Goal: Participate in discussion: Engage in conversation with other users on a specific topic

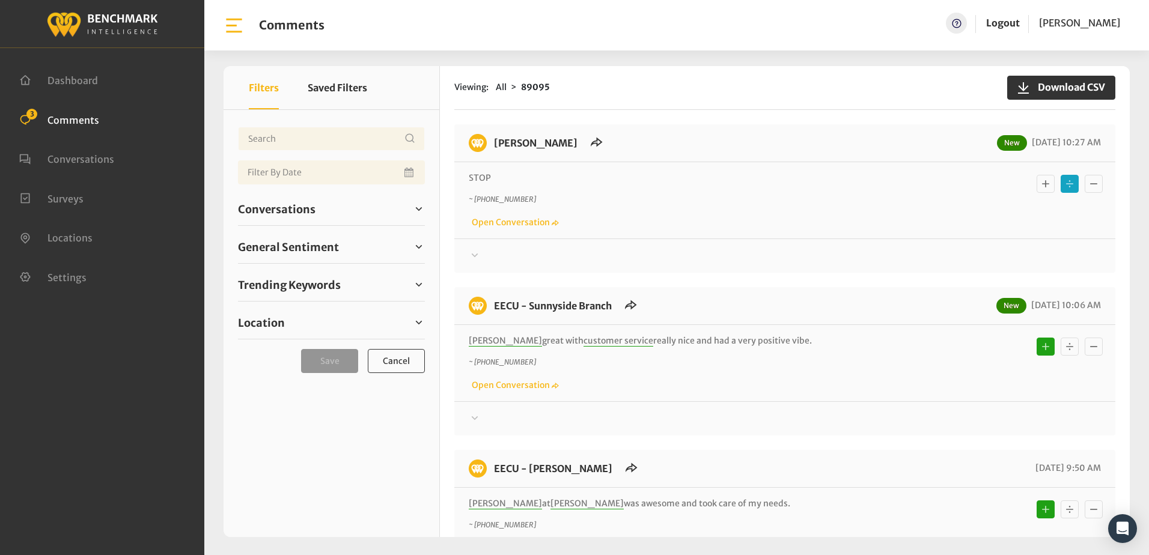
click at [472, 256] on icon at bounding box center [475, 255] width 12 height 14
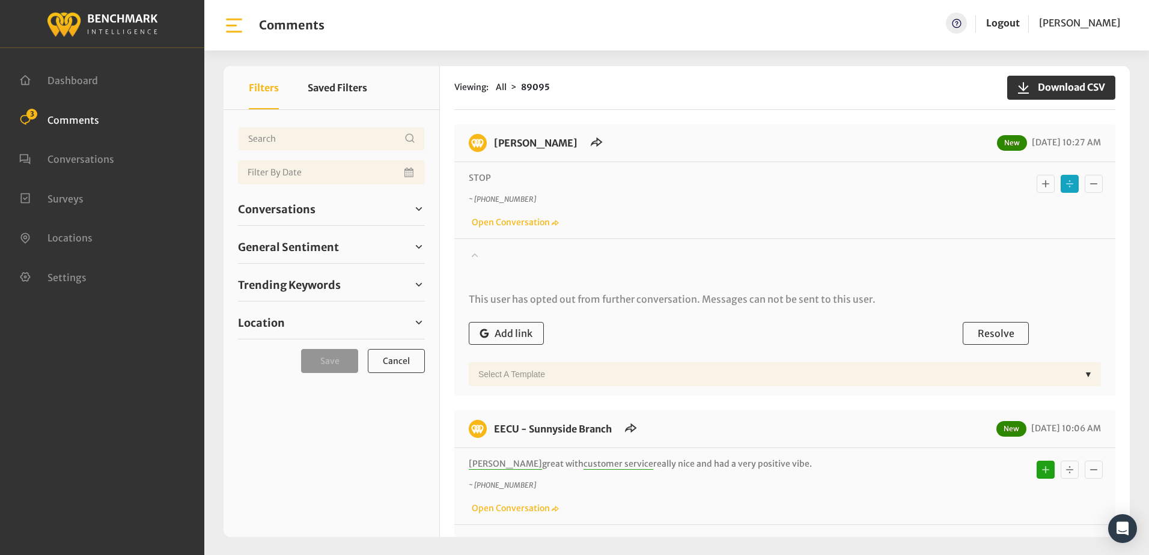
click at [472, 256] on icon at bounding box center [475, 255] width 12 height 14
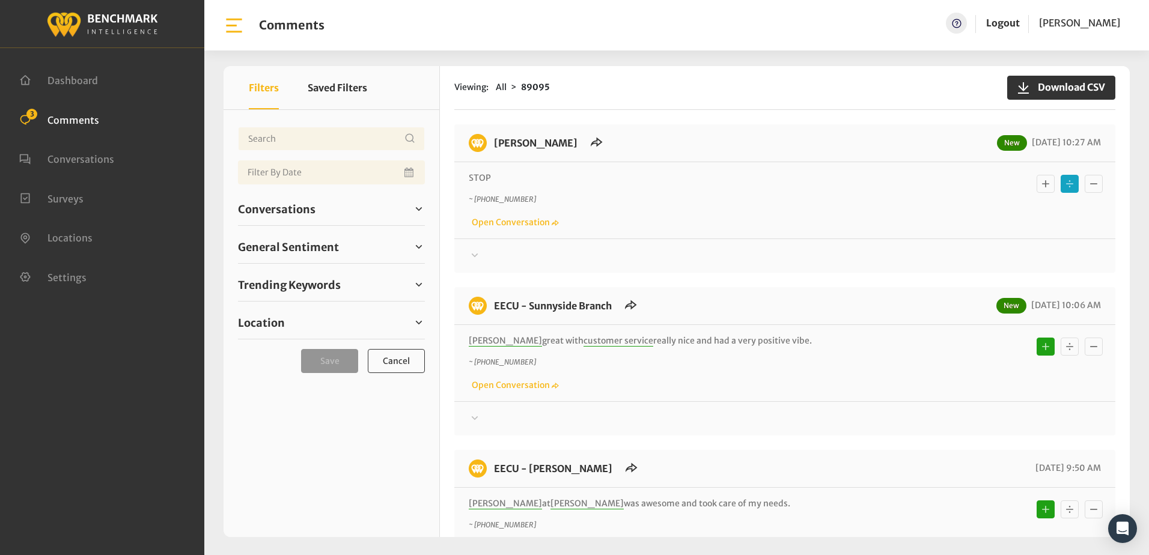
click at [90, 121] on span "Comments" at bounding box center [73, 120] width 52 height 12
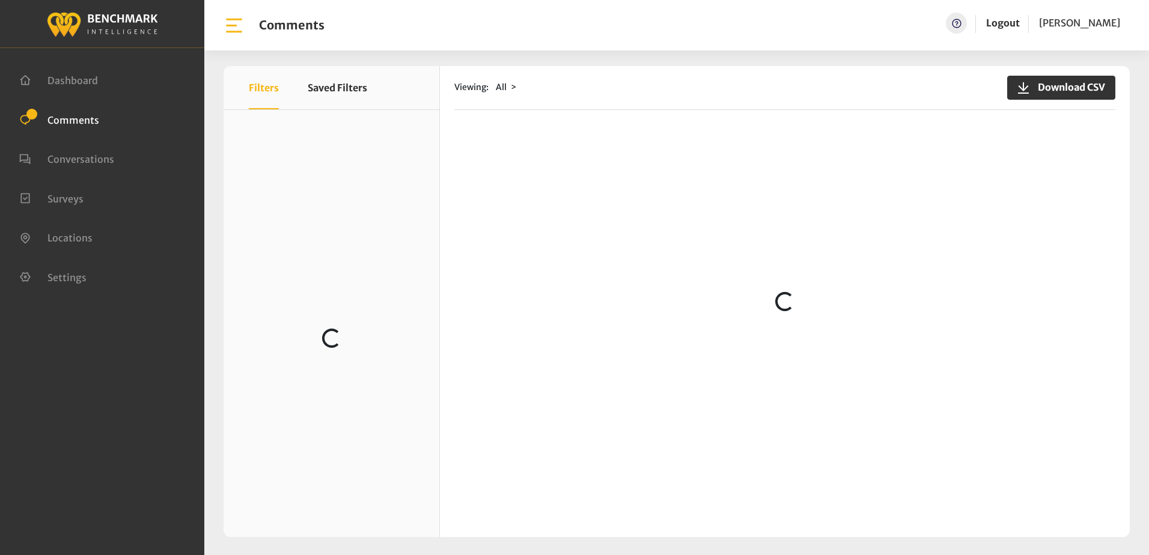
scroll to position [300, 0]
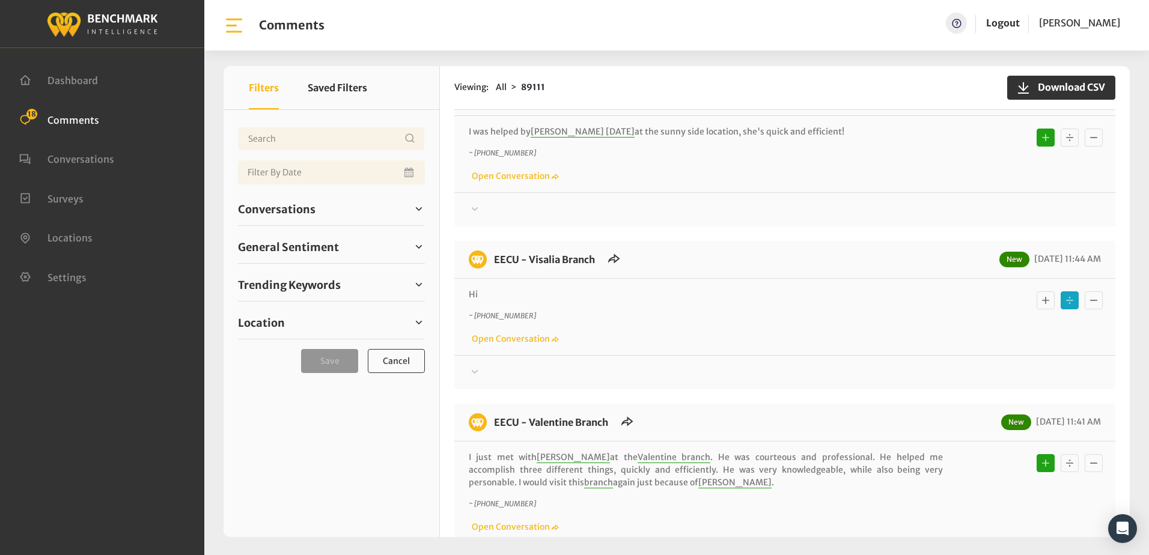
scroll to position [240, 0]
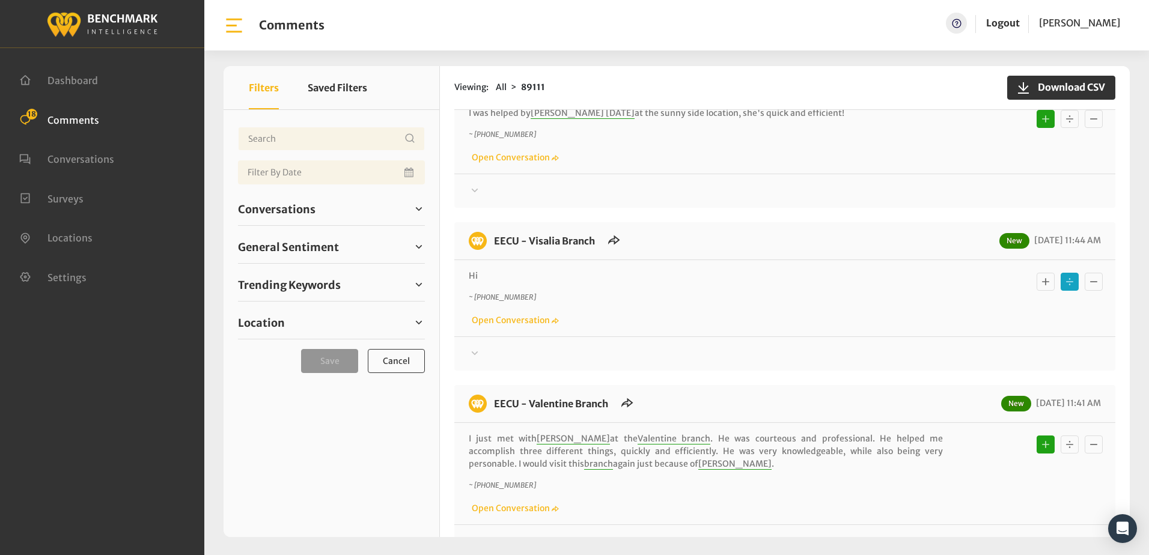
click at [470, 353] on icon at bounding box center [475, 353] width 12 height 14
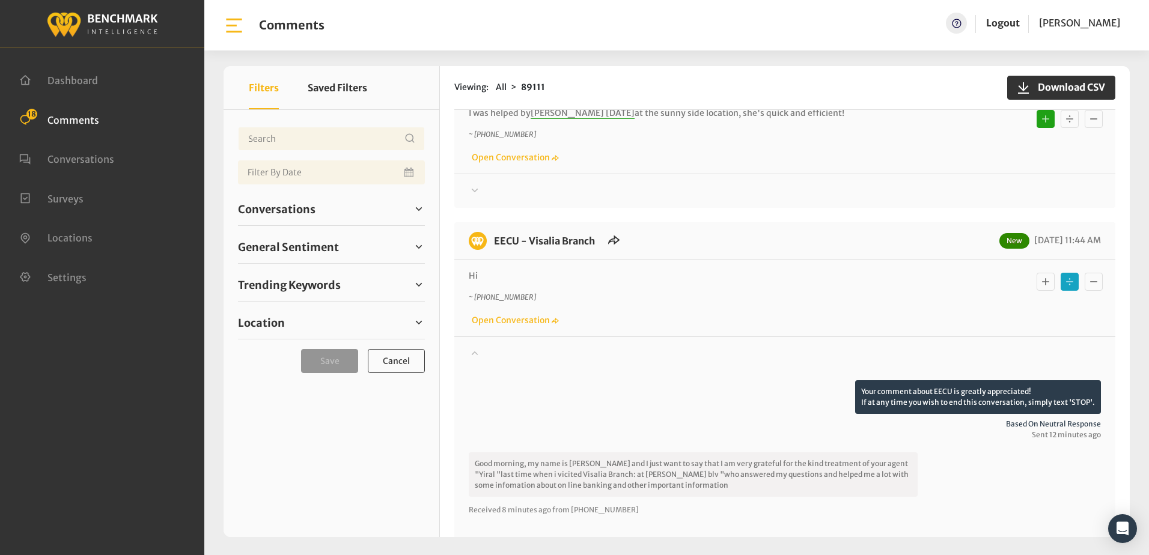
click at [1040, 288] on icon "Basic example" at bounding box center [1046, 282] width 12 height 14
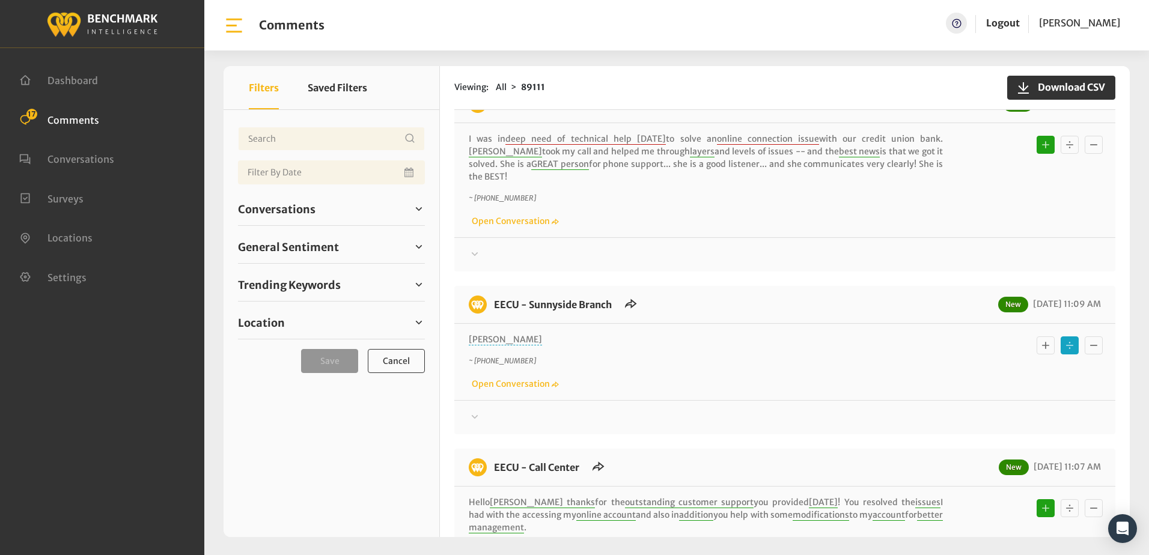
scroll to position [1074, 0]
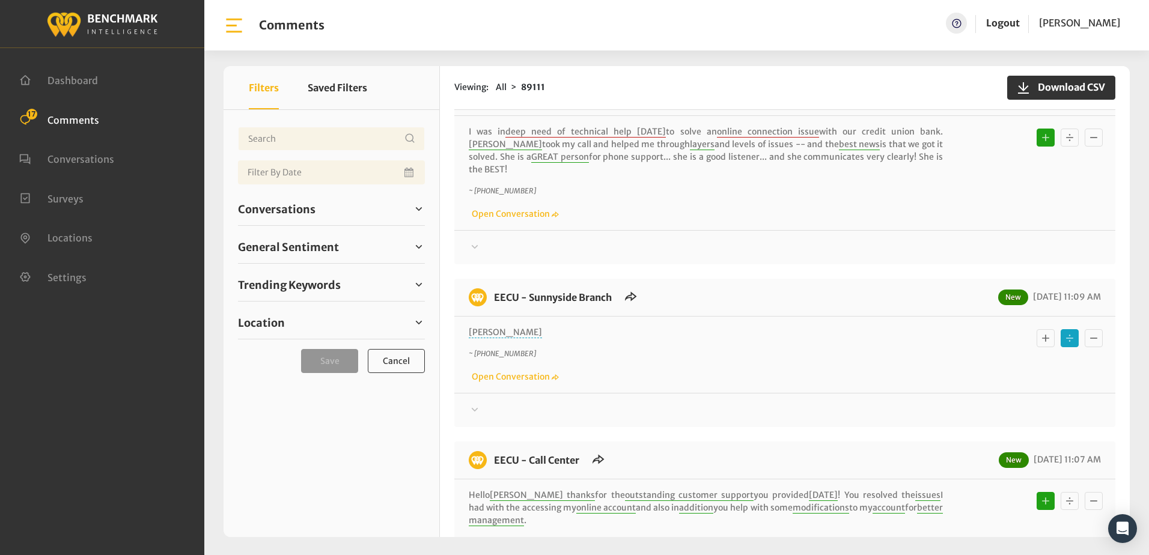
click at [472, 403] on icon at bounding box center [475, 410] width 12 height 14
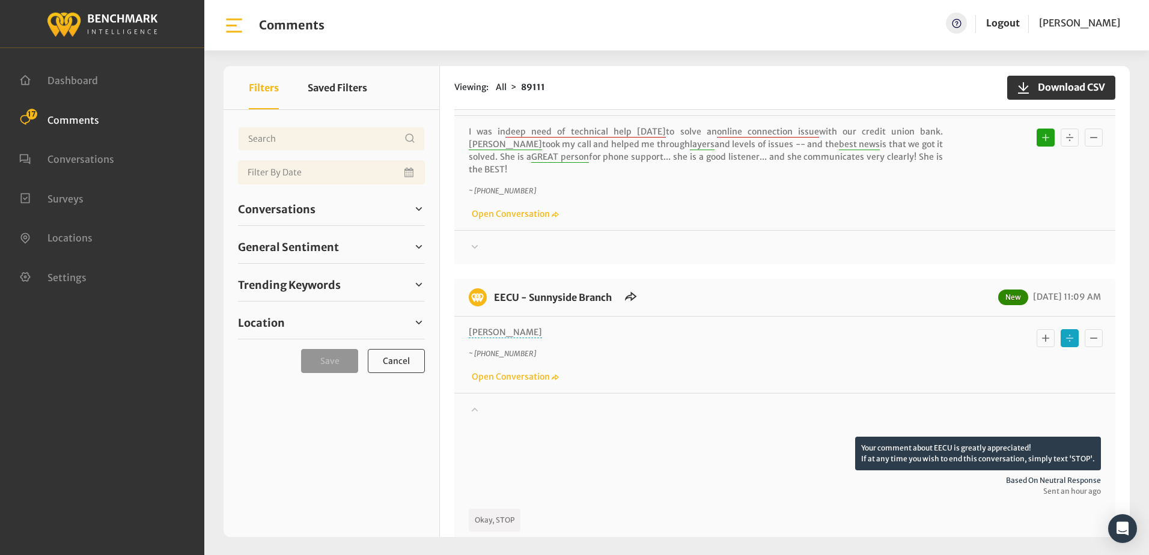
click at [472, 402] on icon at bounding box center [475, 409] width 12 height 14
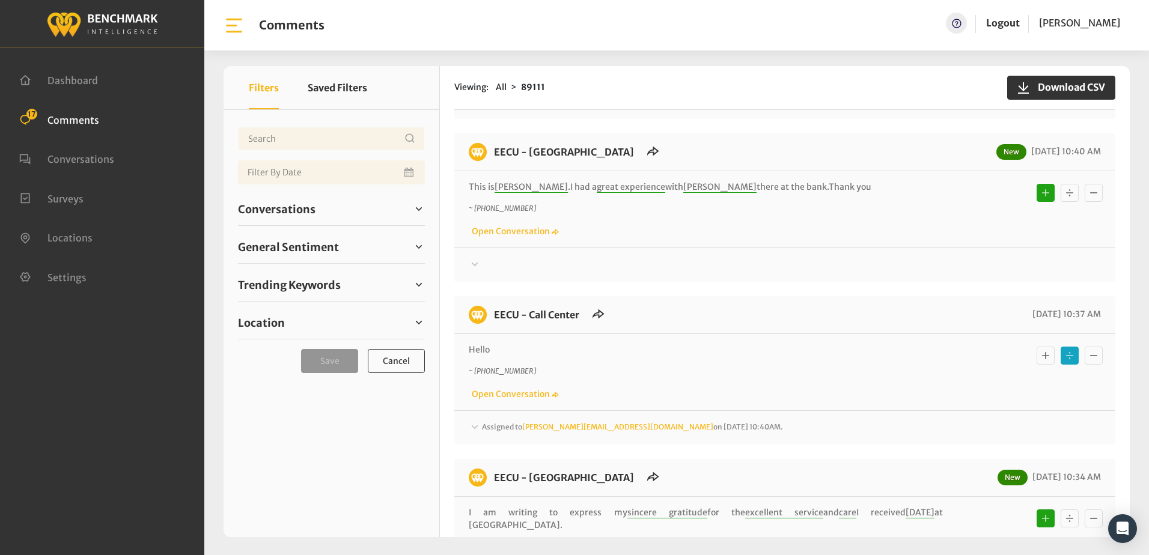
scroll to position [2396, 0]
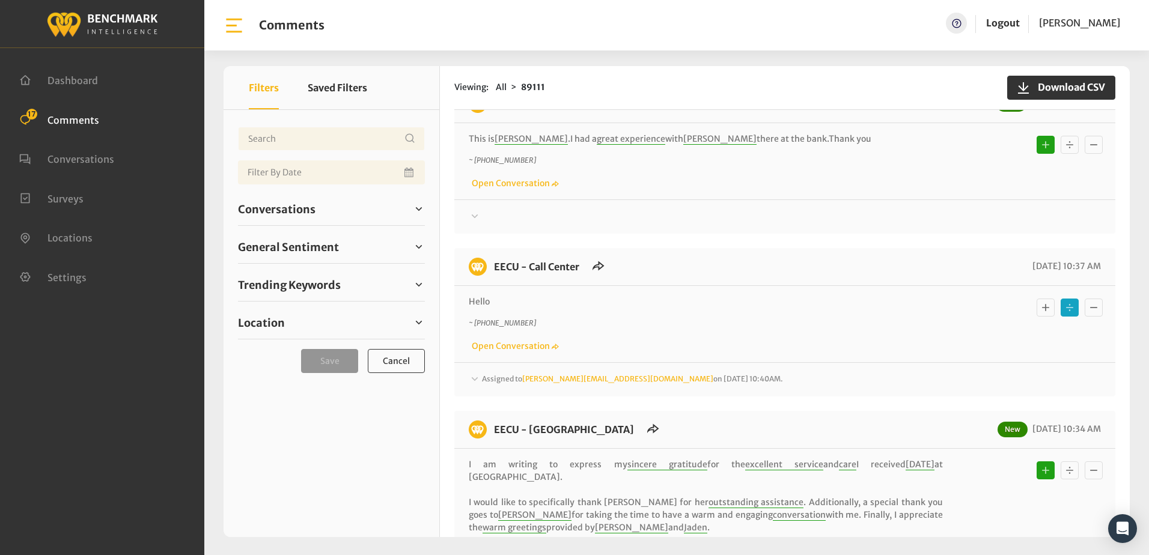
click at [475, 372] on icon at bounding box center [475, 379] width 12 height 14
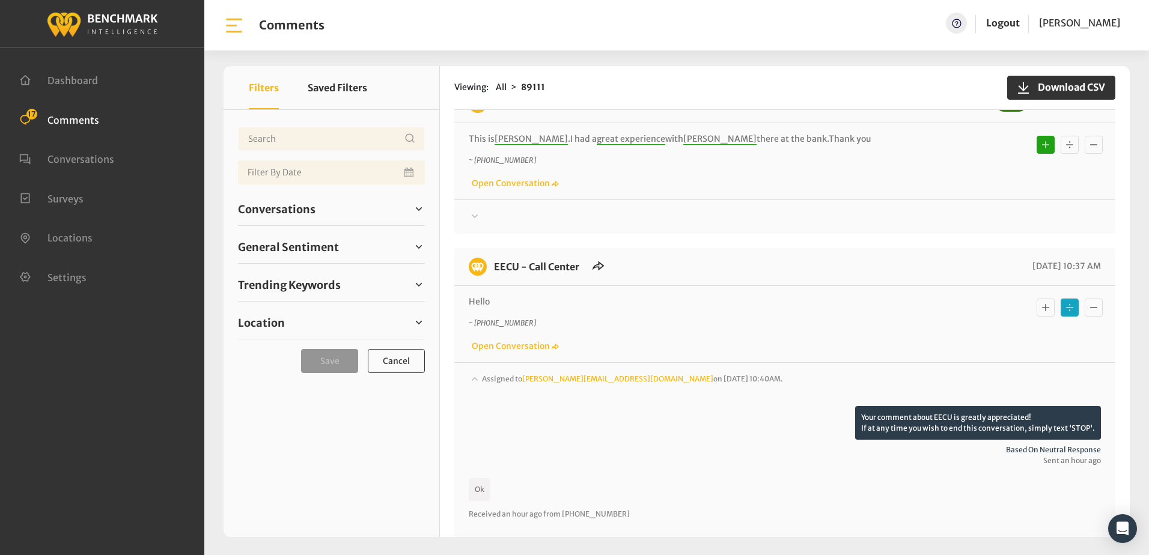
click at [475, 371] on icon at bounding box center [475, 378] width 12 height 14
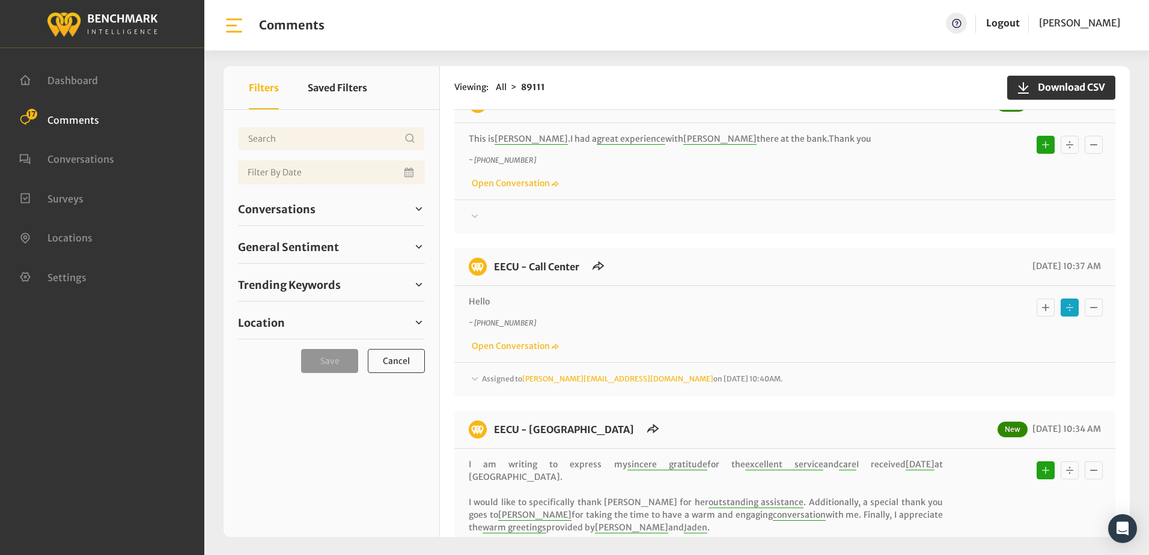
click at [475, 372] on icon at bounding box center [475, 379] width 12 height 14
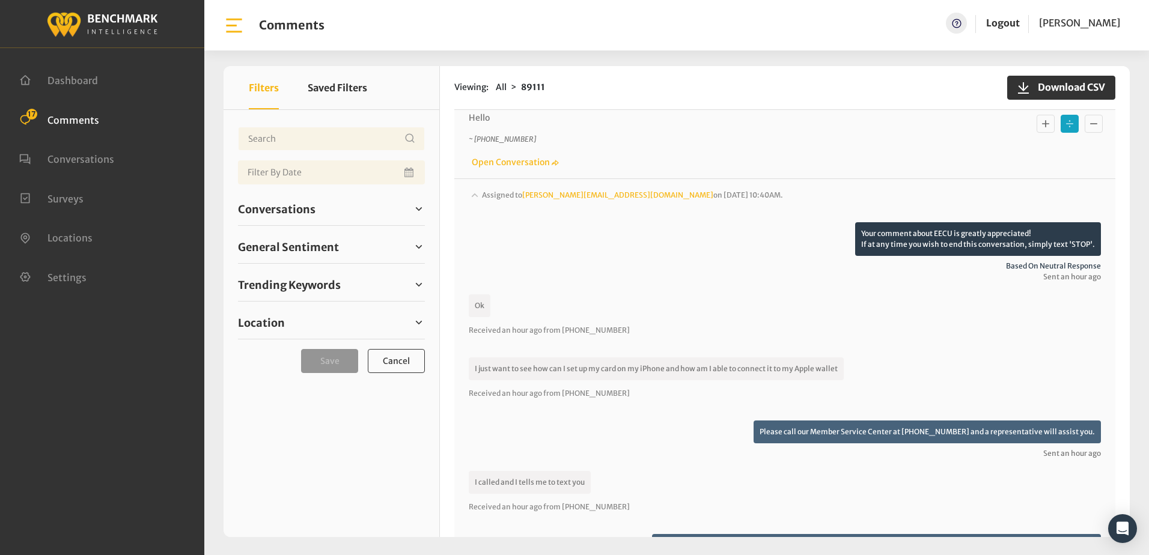
scroll to position [2576, 0]
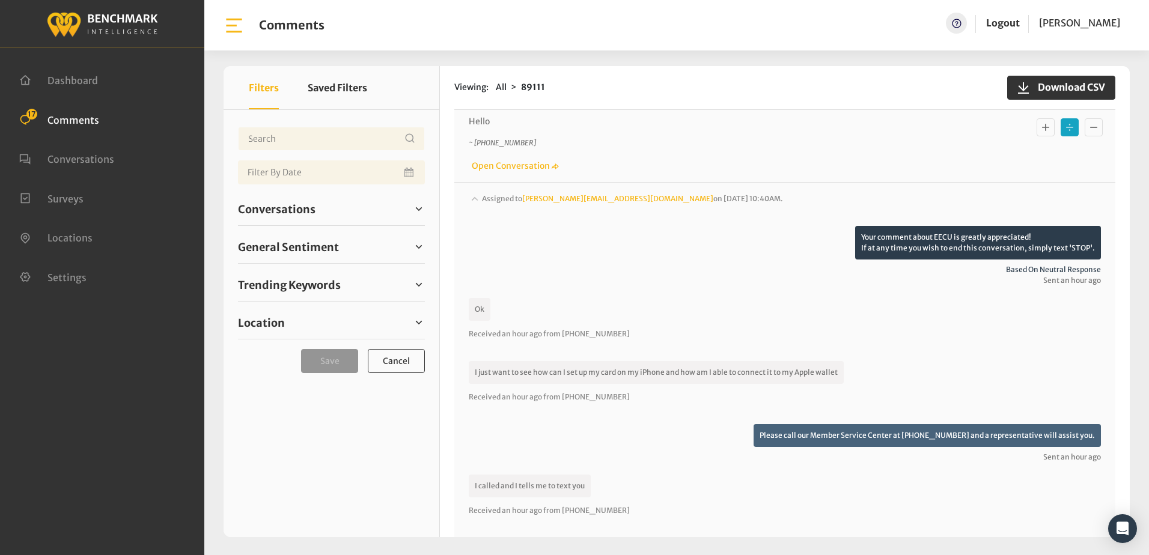
click at [477, 191] on icon at bounding box center [475, 198] width 12 height 14
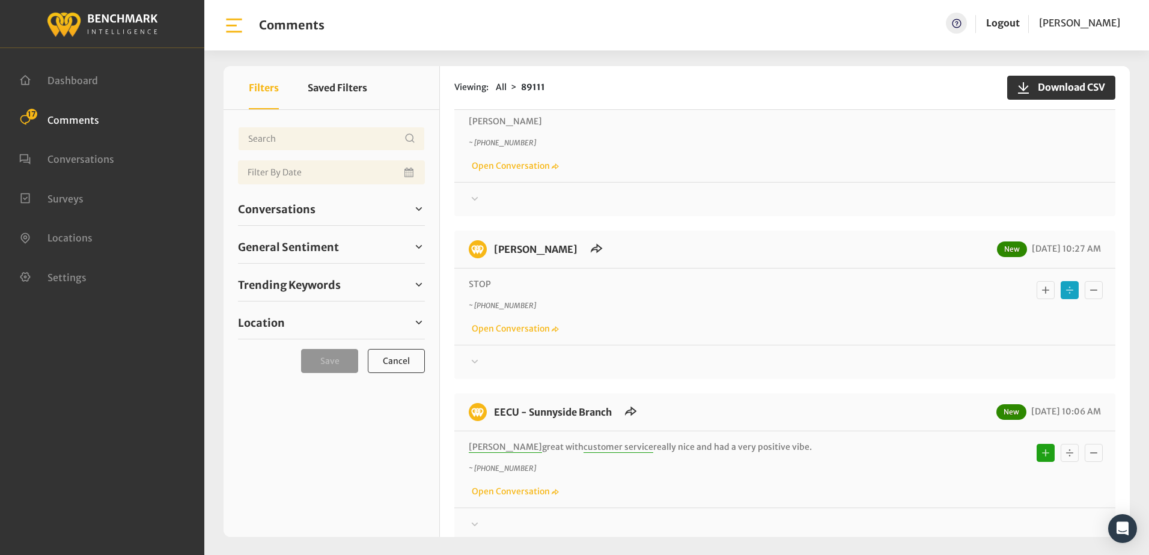
scroll to position [2817, 0]
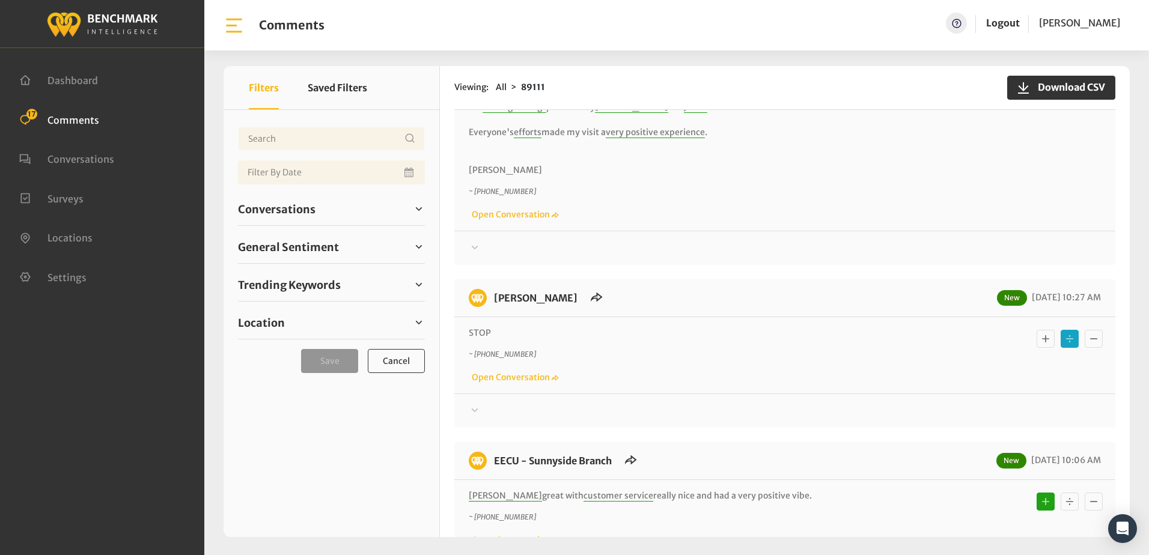
click at [472, 403] on icon at bounding box center [475, 410] width 12 height 14
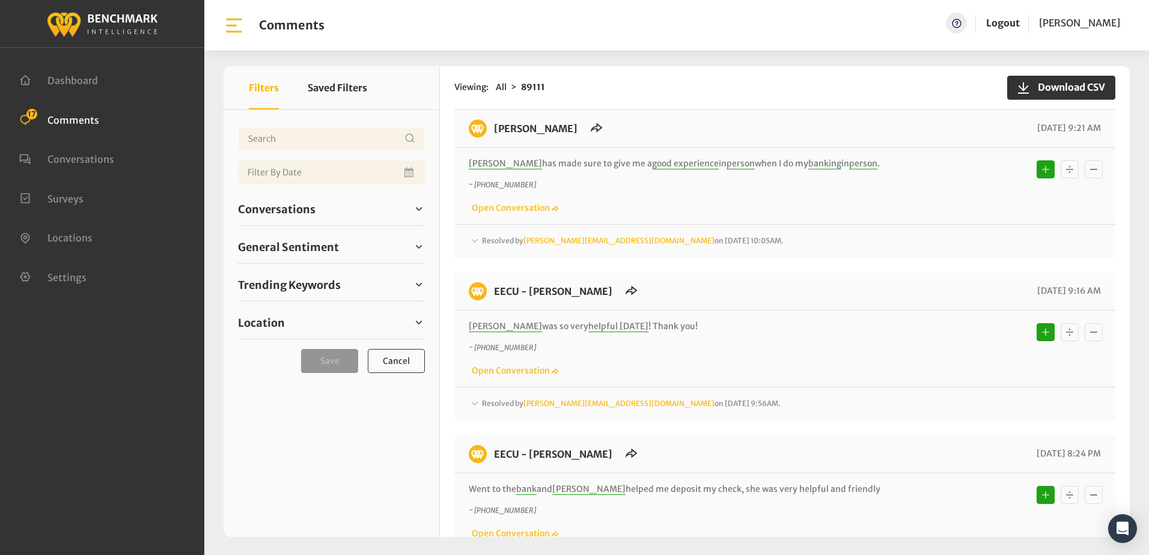
scroll to position [3899, 0]
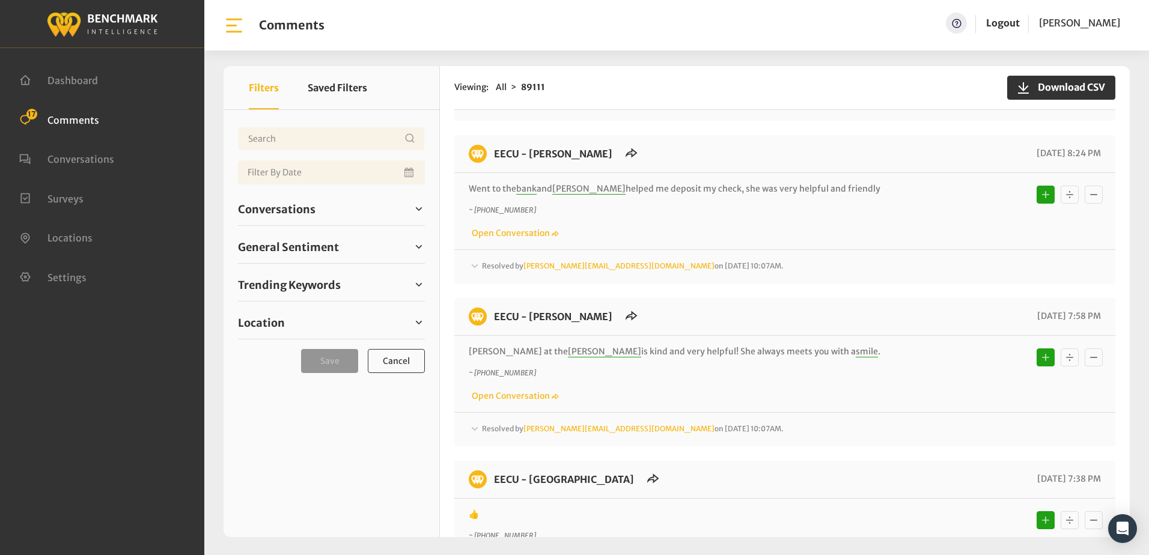
click at [733, 212] on div "~ [PHONE_NUMBER] Open Conversation" at bounding box center [785, 222] width 632 height 35
click at [788, 205] on div "~ [PHONE_NUMBER] Open Conversation" at bounding box center [785, 222] width 632 height 35
